Goal: Information Seeking & Learning: Learn about a topic

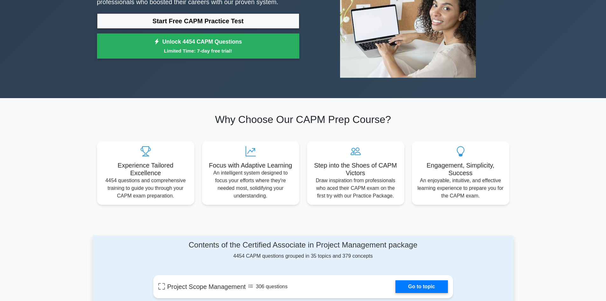
scroll to position [159, 0]
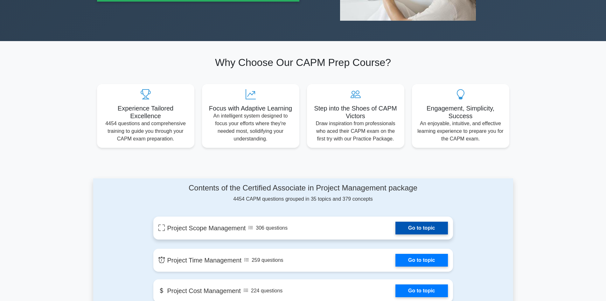
click at [411, 228] on link "Go to topic" at bounding box center [421, 227] width 52 height 13
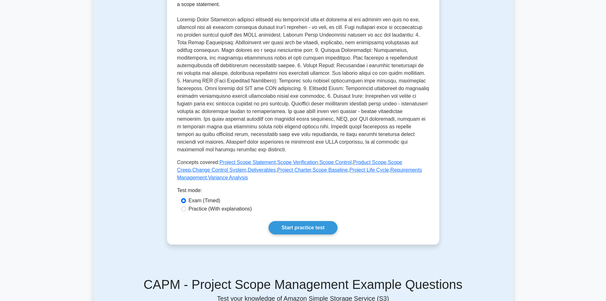
scroll to position [159, 0]
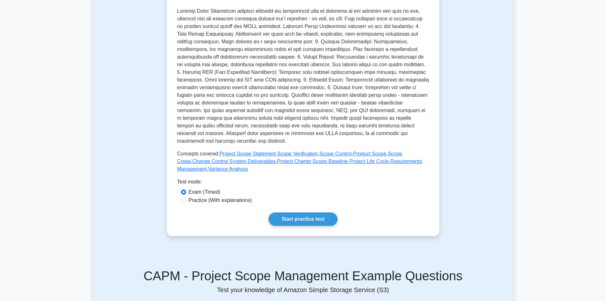
click at [206, 200] on label "Practice (With explanations)" at bounding box center [220, 200] width 63 height 8
click at [186, 200] on input "Practice (With explanations)" at bounding box center [183, 200] width 5 height 5
radio input "true"
click at [294, 223] on link "Start practice test" at bounding box center [303, 218] width 69 height 13
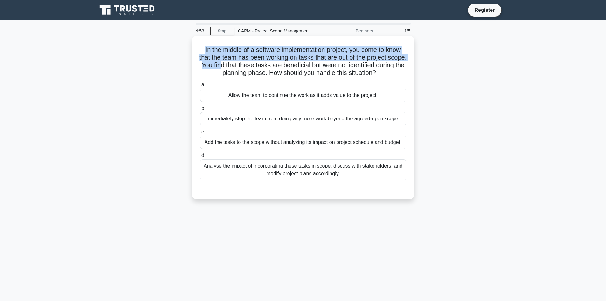
drag, startPoint x: 198, startPoint y: 46, endPoint x: 245, endPoint y: 62, distance: 50.1
click at [245, 62] on div "In the middle of a software implementation project, you come to know that the t…" at bounding box center [303, 117] width 218 height 158
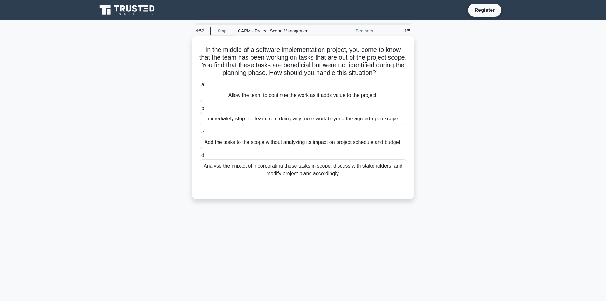
click at [293, 64] on h5 "In the middle of a software implementation project, you come to know that the t…" at bounding box center [302, 61] width 207 height 31
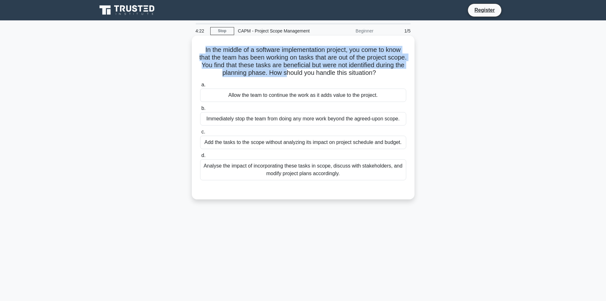
drag, startPoint x: 201, startPoint y: 51, endPoint x: 301, endPoint y: 77, distance: 103.2
click at [301, 77] on h5 "In the middle of a software implementation project, you come to know that the t…" at bounding box center [302, 61] width 207 height 31
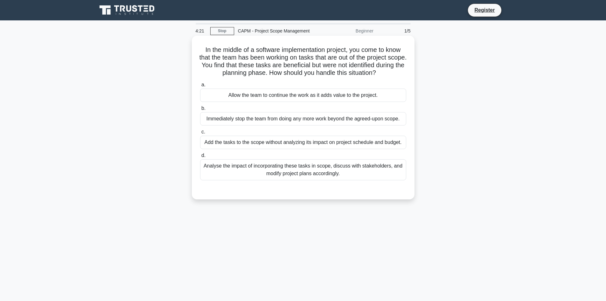
click at [368, 81] on label "a. Allow the team to continue the work as it adds value to the project." at bounding box center [303, 91] width 206 height 21
click at [200, 83] on input "a. Allow the team to continue the work as it adds value to the project." at bounding box center [200, 85] width 0 height 4
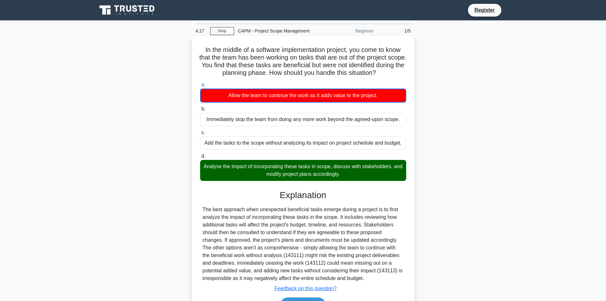
scroll to position [43, 0]
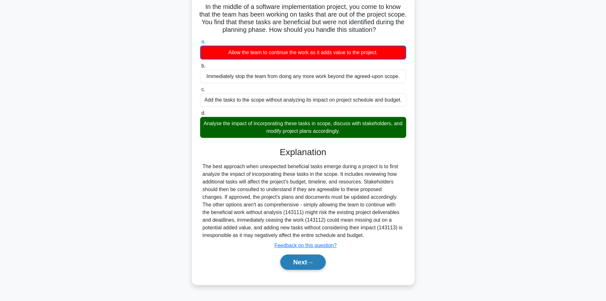
click at [307, 260] on button "Next" at bounding box center [302, 261] width 45 height 15
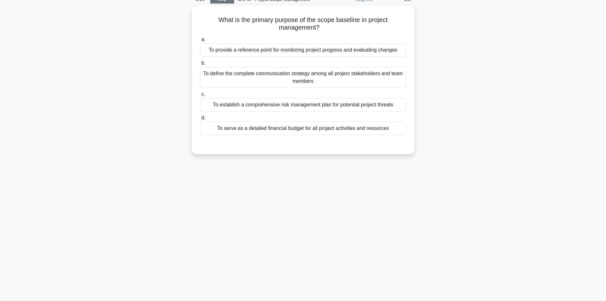
scroll to position [11, 0]
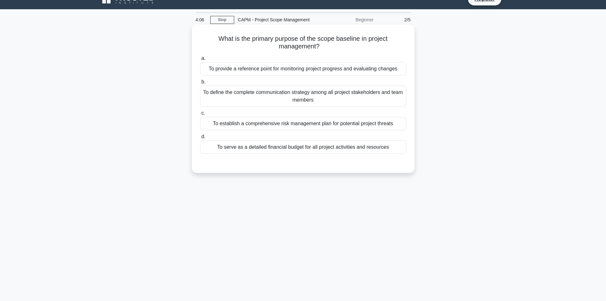
drag, startPoint x: 217, startPoint y: 39, endPoint x: 343, endPoint y: 45, distance: 125.8
click at [343, 45] on h5 "What is the primary purpose of the scope baseline in project management? .spinn…" at bounding box center [302, 43] width 207 height 16
click at [338, 46] on h5 "What is the primary purpose of the scope baseline in project management? .spinn…" at bounding box center [302, 43] width 207 height 16
click at [322, 73] on div "To provide a reference point for monitoring project progress and evaluating cha…" at bounding box center [303, 68] width 206 height 13
click at [200, 60] on input "a. To provide a reference point for monitoring project progress and evaluating …" at bounding box center [200, 58] width 0 height 4
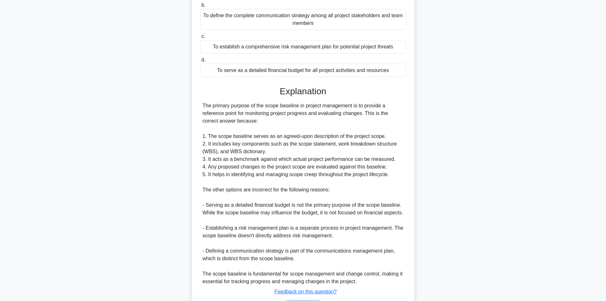
scroll to position [130, 0]
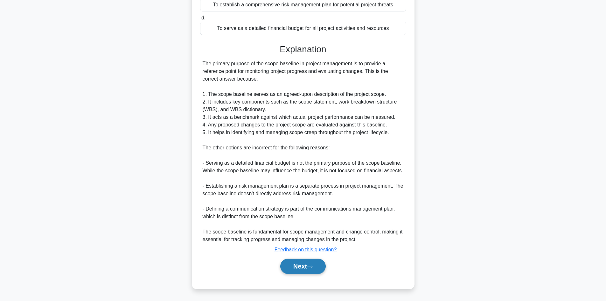
click at [314, 269] on button "Next" at bounding box center [302, 265] width 45 height 15
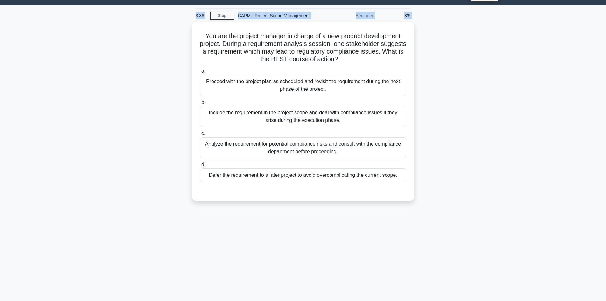
scroll to position [0, 0]
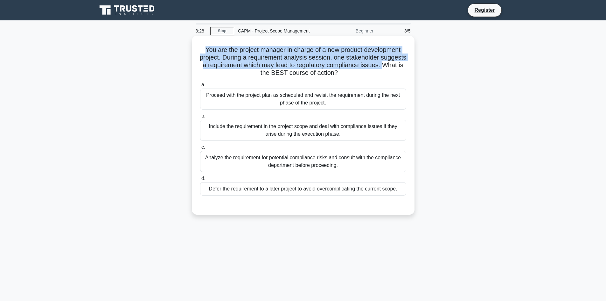
drag, startPoint x: 203, startPoint y: 6, endPoint x: 258, endPoint y: 74, distance: 88.0
click at [258, 74] on h5 "You are the project manager in charge of a new product development project. Dur…" at bounding box center [302, 61] width 207 height 31
click at [260, 73] on h5 "You are the project manager in charge of a new product development project. Dur…" at bounding box center [302, 61] width 207 height 31
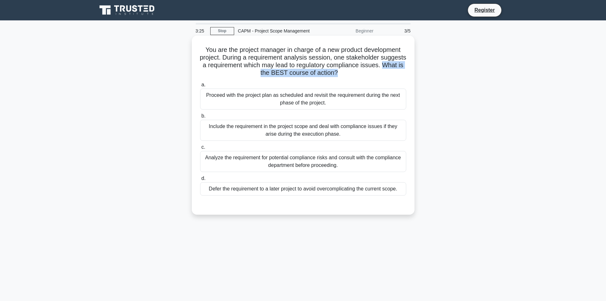
drag, startPoint x: 260, startPoint y: 73, endPoint x: 365, endPoint y: 77, distance: 105.1
click at [365, 77] on h5 "You are the project manager in charge of a new product development project. Dur…" at bounding box center [302, 61] width 207 height 31
click at [378, 74] on h5 "You are the project manager in charge of a new product development project. Dur…" at bounding box center [302, 61] width 207 height 31
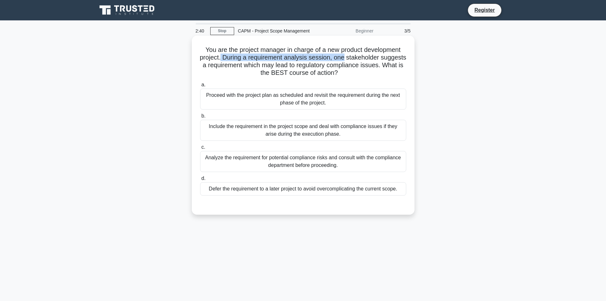
drag, startPoint x: 234, startPoint y: 56, endPoint x: 359, endPoint y: 60, distance: 124.8
click at [359, 60] on h5 "You are the project manager in charge of a new product development project. Dur…" at bounding box center [302, 61] width 207 height 31
click at [313, 62] on h5 "You are the project manager in charge of a new product development project. Dur…" at bounding box center [302, 61] width 207 height 31
drag, startPoint x: 261, startPoint y: 73, endPoint x: 360, endPoint y: 74, distance: 99.6
click at [360, 74] on h5 "You are the project manager in charge of a new product development project. Dur…" at bounding box center [302, 61] width 207 height 31
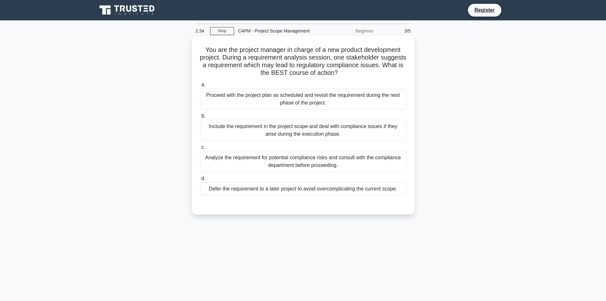
click at [346, 73] on icon ".spinner_0XTQ{transform-origin:center;animation:spinner_y6GP .75s linear infini…" at bounding box center [342, 73] width 8 height 8
click at [355, 101] on div "Proceed with the project plan as scheduled and revisit the requirement during t…" at bounding box center [303, 98] width 206 height 21
click at [200, 87] on input "a. Proceed with the project plan as scheduled and revisit the requirement durin…" at bounding box center [200, 85] width 0 height 4
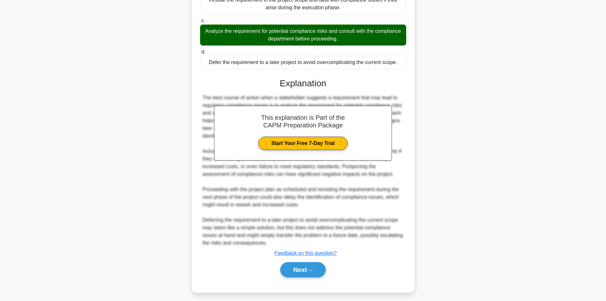
scroll to position [131, 0]
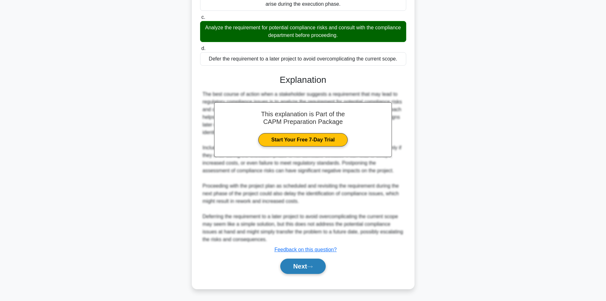
click at [315, 271] on button "Next" at bounding box center [302, 265] width 45 height 15
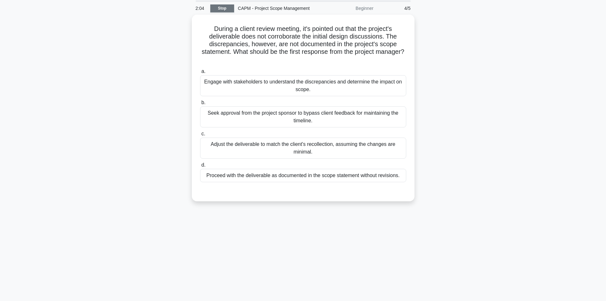
scroll to position [11, 0]
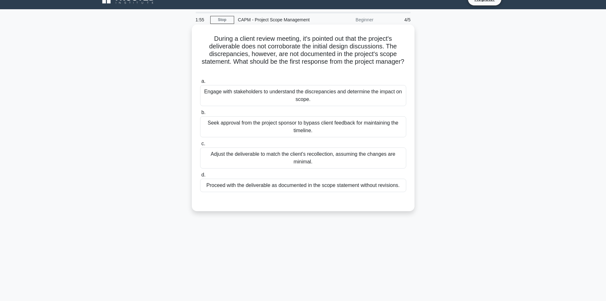
click at [208, 39] on h5 "During a client review meeting, it's pointed out that the project's deliverable…" at bounding box center [302, 54] width 207 height 39
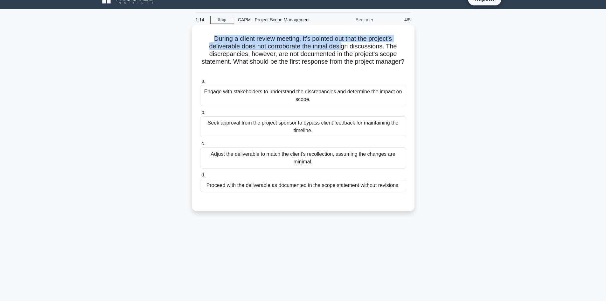
drag, startPoint x: 209, startPoint y: 40, endPoint x: 345, endPoint y: 49, distance: 136.1
click at [344, 49] on h5 "During a client review meeting, it's pointed out that the project's deliverable…" at bounding box center [302, 54] width 207 height 39
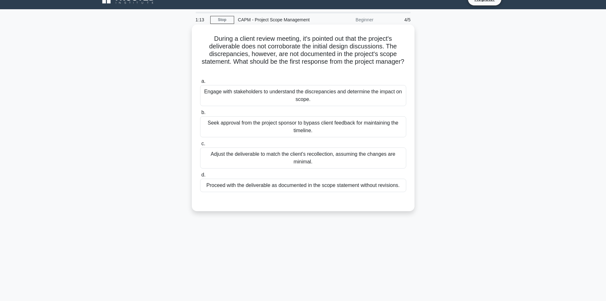
click at [328, 57] on h5 "During a client review meeting, it's pointed out that the project's deliverable…" at bounding box center [302, 54] width 207 height 39
click at [320, 187] on div "Proceed with the deliverable as documented in the scope statement without revis…" at bounding box center [303, 184] width 206 height 13
click at [200, 177] on input "d. Proceed with the deliverable as documented in the scope statement without re…" at bounding box center [200, 175] width 0 height 4
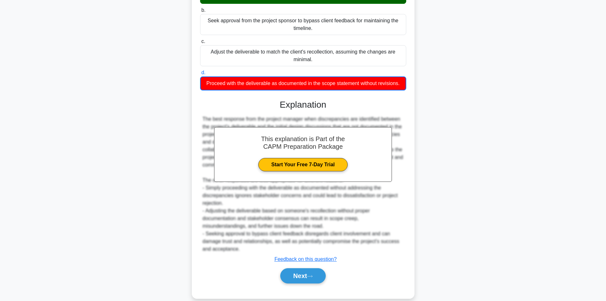
scroll to position [123, 0]
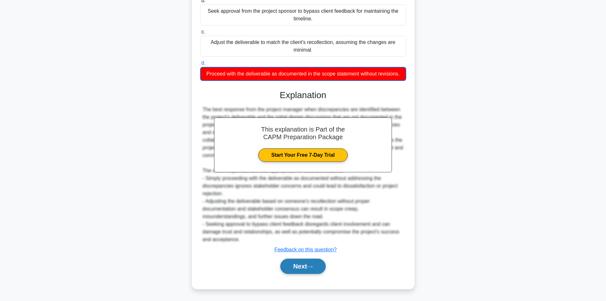
click at [315, 267] on div "Next" at bounding box center [303, 265] width 209 height 15
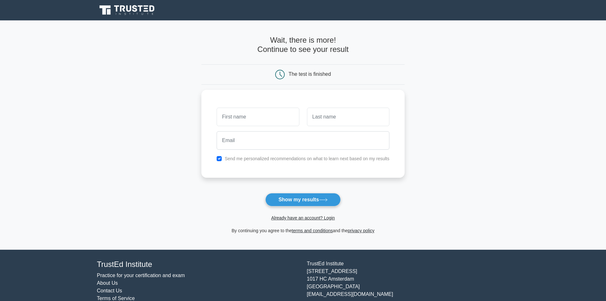
drag, startPoint x: 274, startPoint y: 40, endPoint x: 338, endPoint y: 37, distance: 64.7
click at [338, 37] on h4 "Wait, there is more! Continue to see your result" at bounding box center [302, 45] width 203 height 18
click at [277, 46] on h4 "Wait, there is more! Continue to see your result" at bounding box center [302, 45] width 203 height 18
drag, startPoint x: 271, startPoint y: 41, endPoint x: 351, endPoint y: 45, distance: 80.3
click at [351, 45] on h4 "Wait, there is more! Continue to see your result" at bounding box center [302, 45] width 203 height 18
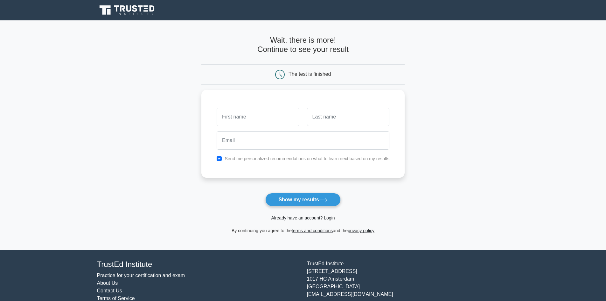
click at [350, 52] on h4 "Wait, there is more! Continue to see your result" at bounding box center [302, 45] width 203 height 18
